Goal: Transaction & Acquisition: Subscribe to service/newsletter

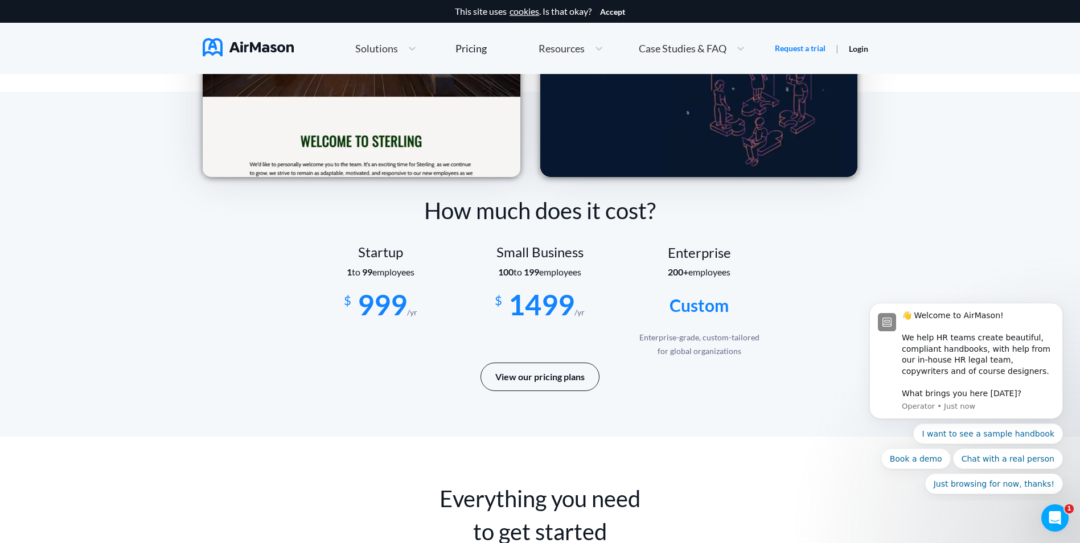
scroll to position [1822, 0]
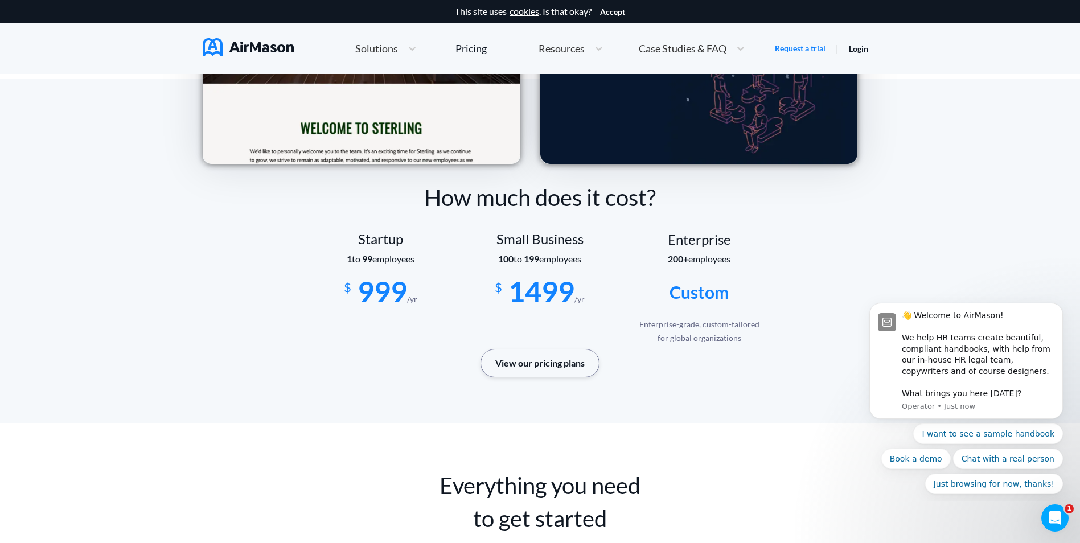
click at [534, 371] on button "View our pricing plans" at bounding box center [539, 363] width 119 height 28
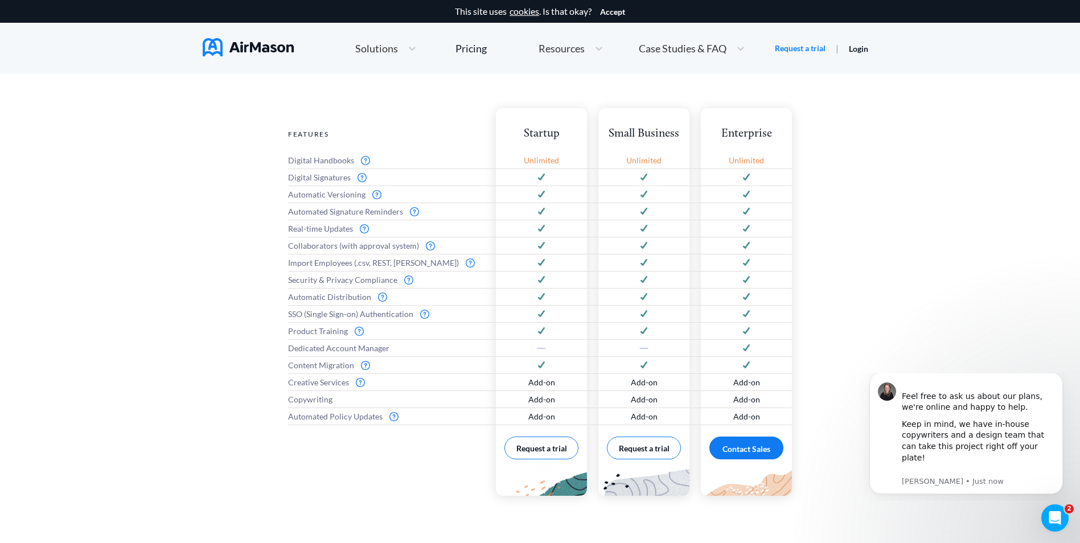
scroll to position [512, 0]
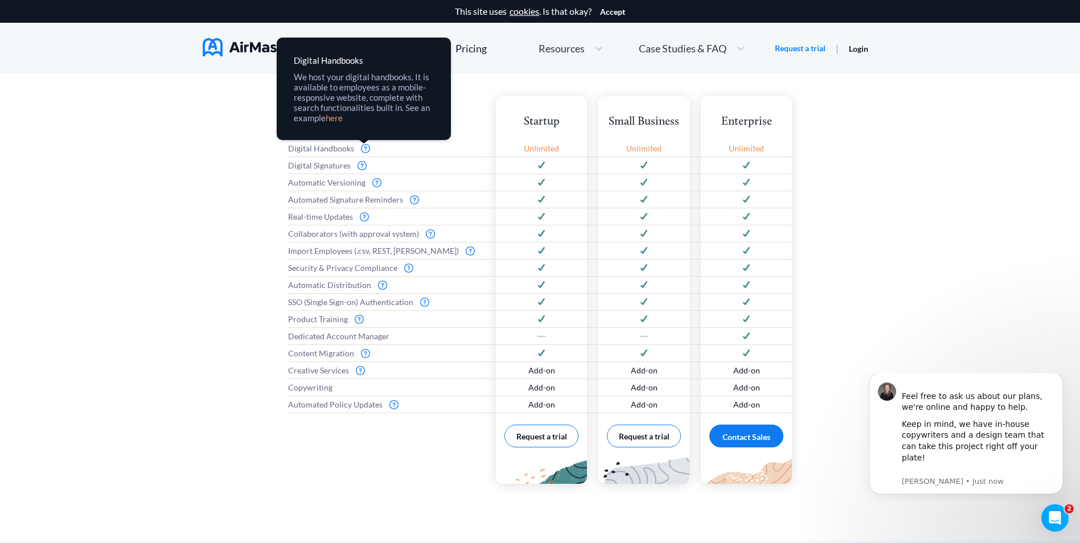
click at [0, 0] on link "here" at bounding box center [0, 0] width 0 height 0
click at [364, 146] on img at bounding box center [365, 148] width 9 height 9
click at [0, 0] on link "here" at bounding box center [0, 0] width 0 height 0
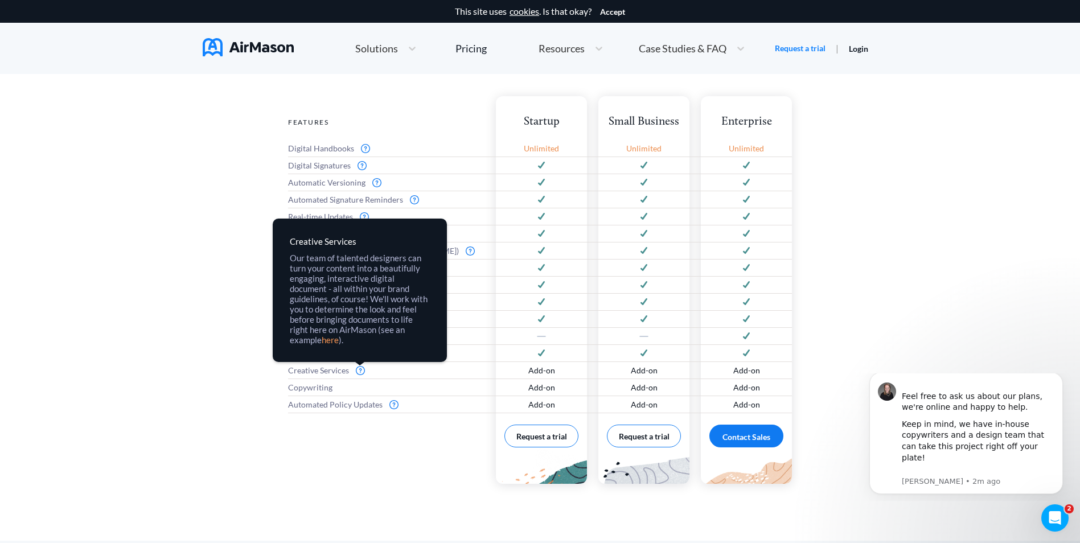
click at [0, 0] on link "here" at bounding box center [0, 0] width 0 height 0
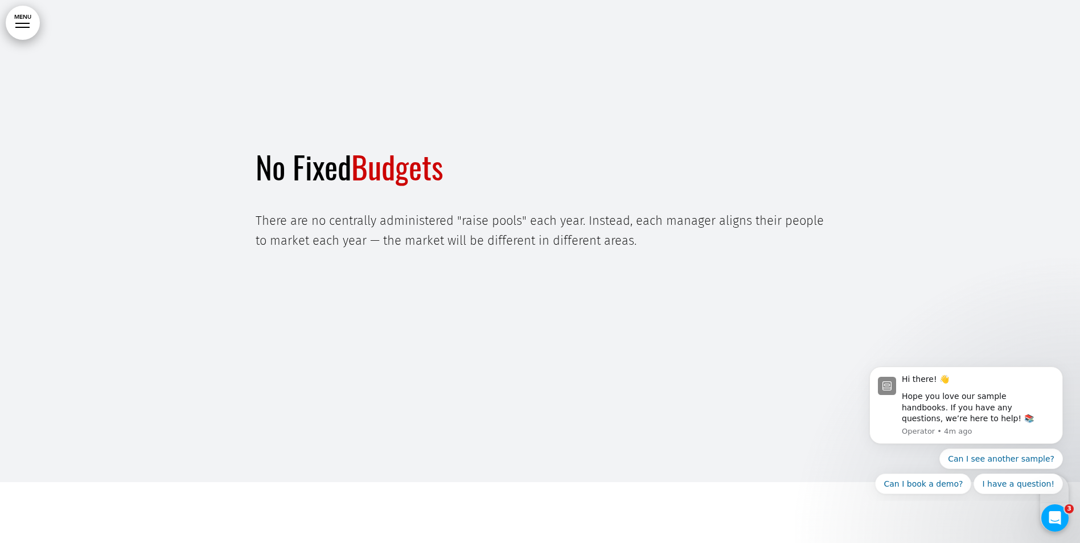
scroll to position [14515, 0]
